Goal: Use online tool/utility: Utilize a website feature to perform a specific function

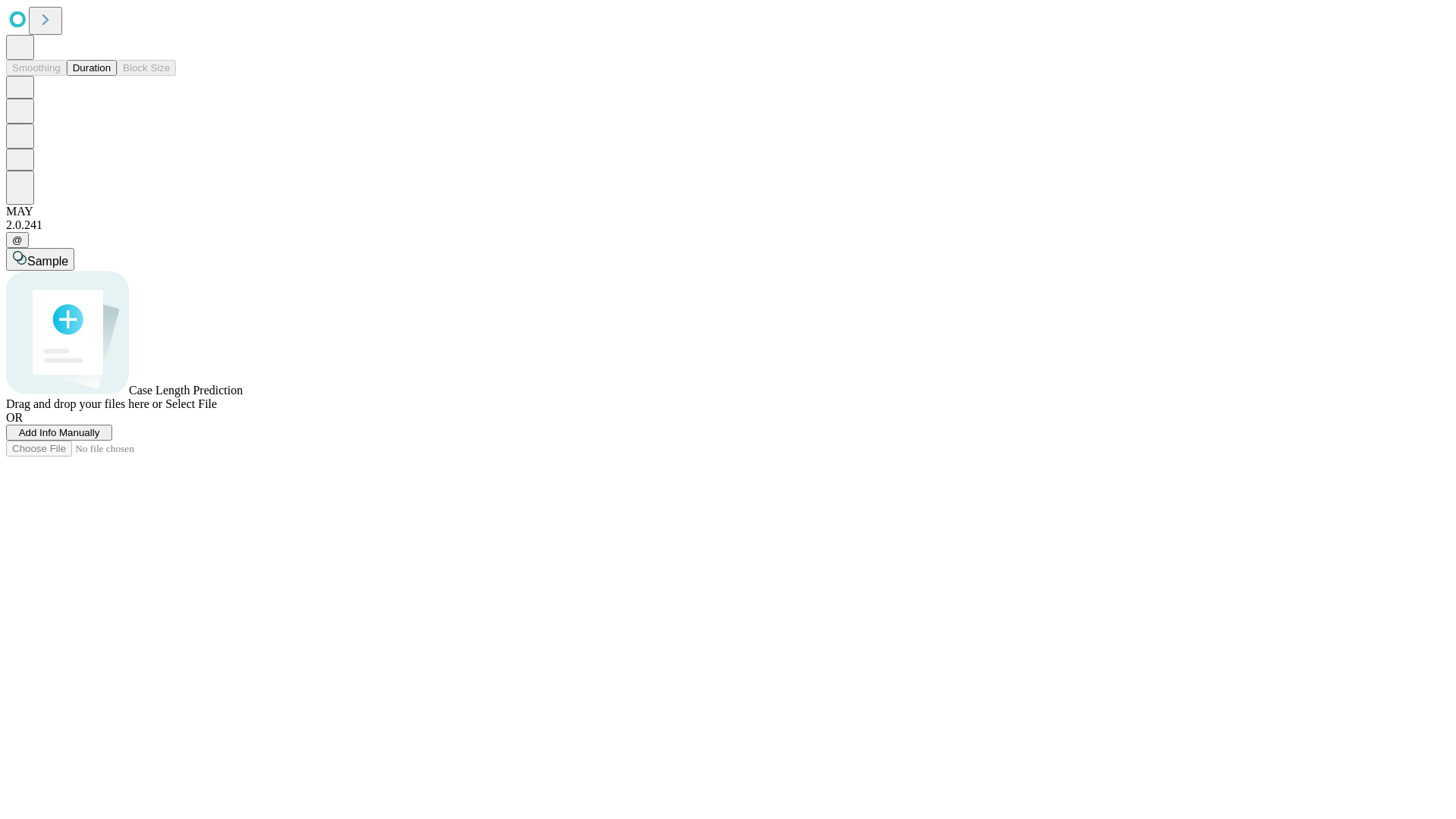
click at [111, 76] on button "Duration" at bounding box center [91, 68] width 50 height 16
click at [68, 255] on span "Sample" at bounding box center [48, 261] width 41 height 13
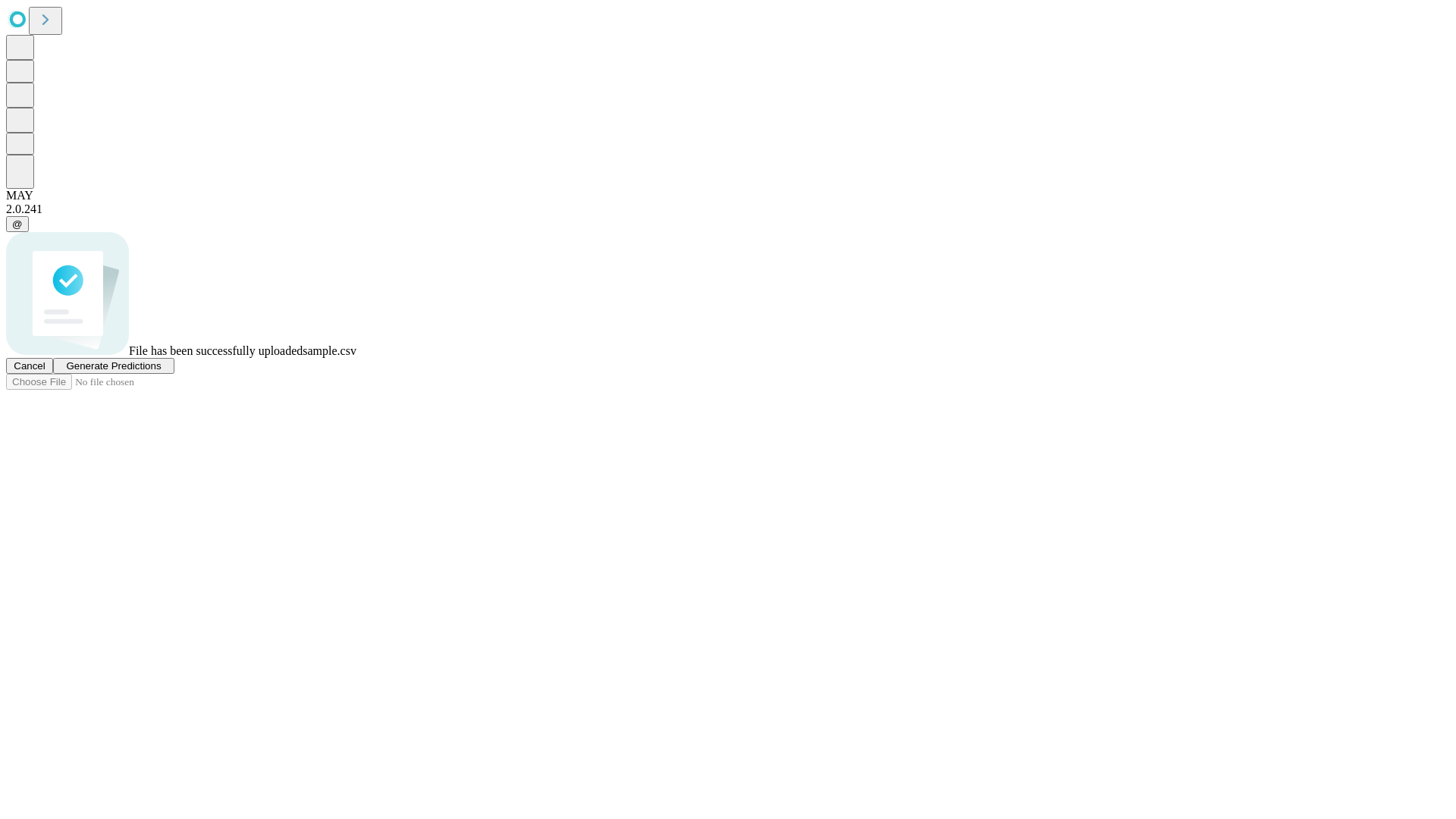
click at [161, 371] on span "Generate Predictions" at bounding box center [113, 365] width 95 height 11
